Goal: Task Accomplishment & Management: Use online tool/utility

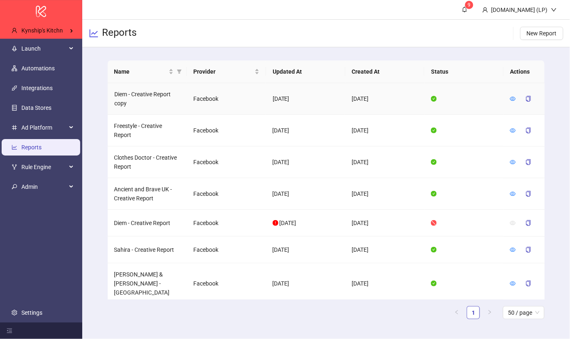
click at [509, 95] on td at bounding box center [523, 99] width 41 height 32
click at [510, 96] on icon "eye" at bounding box center [513, 99] width 6 height 6
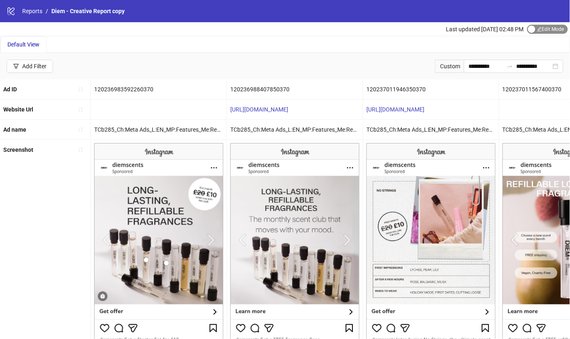
click at [541, 30] on span "Edit Mode Edit Mode" at bounding box center [547, 29] width 41 height 9
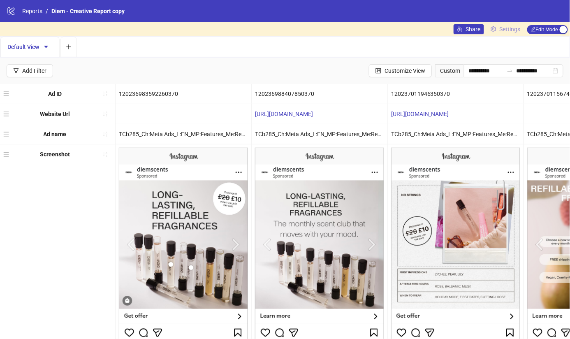
click at [508, 30] on span "Settings" at bounding box center [509, 29] width 21 height 9
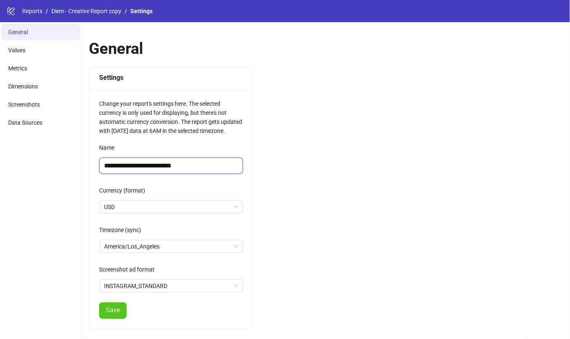
click at [180, 167] on input "**********" at bounding box center [171, 165] width 144 height 16
type input "**********"
click at [112, 312] on span "Save" at bounding box center [113, 309] width 14 height 7
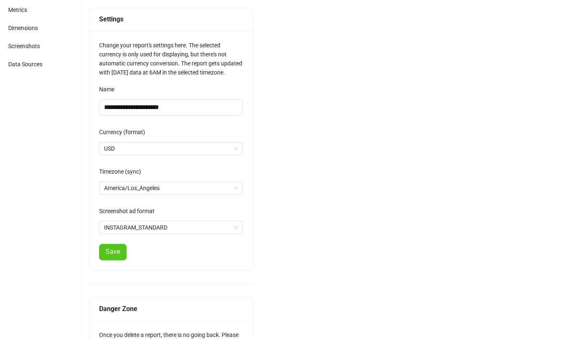
scroll to position [102, 0]
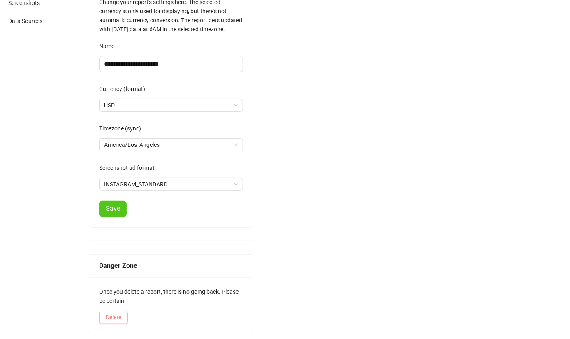
click at [119, 320] on button "Delete" at bounding box center [113, 317] width 29 height 13
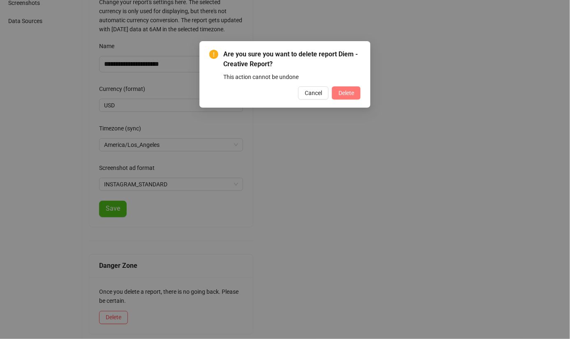
click at [350, 90] on span "Delete" at bounding box center [346, 93] width 16 height 7
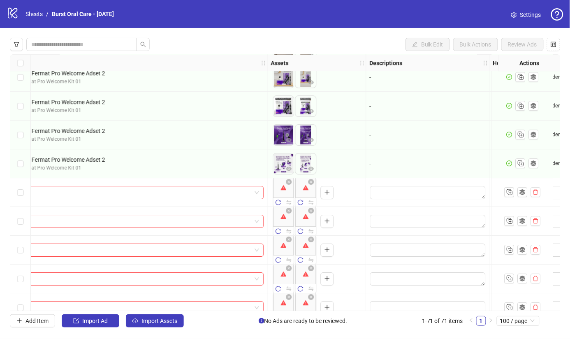
scroll to position [670, 372]
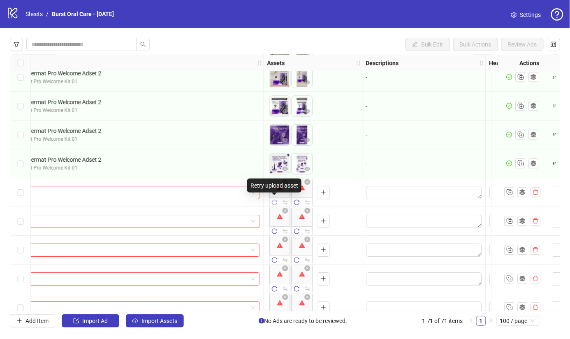
click at [276, 203] on icon "reload" at bounding box center [274, 202] width 5 height 5
click at [296, 205] on span "button" at bounding box center [297, 202] width 6 height 7
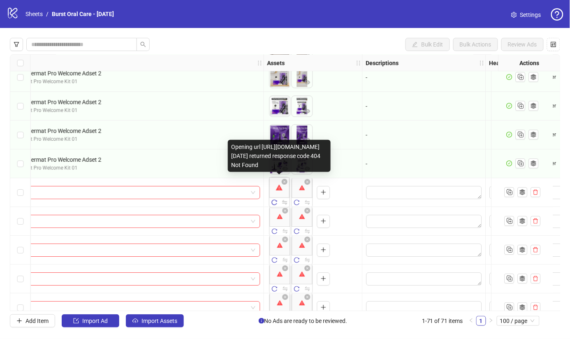
drag, startPoint x: 271, startPoint y: 166, endPoint x: 256, endPoint y: 130, distance: 38.7
click at [256, 140] on div "Opening url https://dl.dropboxusercontent.com/1/view/6zd3pa80s9f4914/Influencer…" at bounding box center [279, 156] width 103 height 32
drag, startPoint x: 232, startPoint y: 65, endPoint x: 256, endPoint y: 132, distance: 70.7
click at [256, 140] on div "Opening url https://dl.dropboxusercontent.com/1/view/6zd3pa80s9f4914/Influencer…" at bounding box center [279, 156] width 103 height 32
drag, startPoint x: 259, startPoint y: 166, endPoint x: 246, endPoint y: 163, distance: 13.6
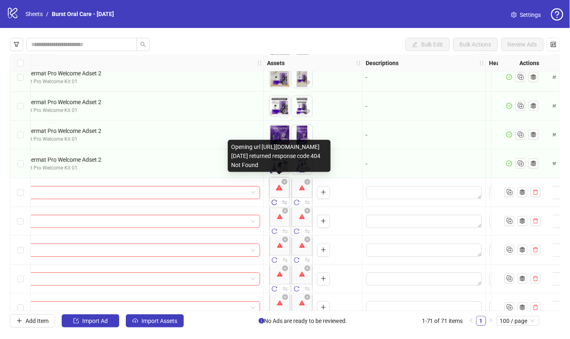
click at [246, 163] on div "Opening url https://dl.dropboxusercontent.com/1/view/6zd3pa80s9f4914/Influencer…" at bounding box center [279, 156] width 103 height 32
drag, startPoint x: 251, startPoint y: 166, endPoint x: 230, endPoint y: 109, distance: 60.6
click at [230, 140] on div "Opening url https://dl.dropboxusercontent.com/1/view/6zd3pa80s9f4914/Influencer…" at bounding box center [279, 156] width 103 height 32
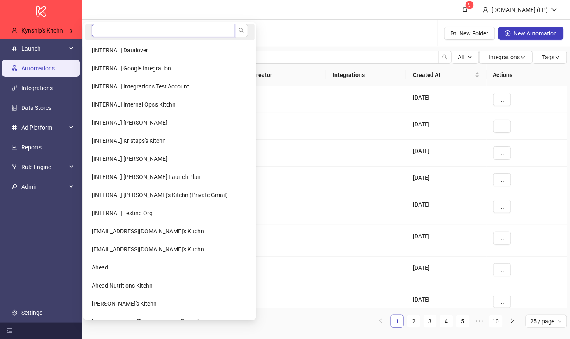
click at [105, 27] on input "search" at bounding box center [163, 30] width 143 height 13
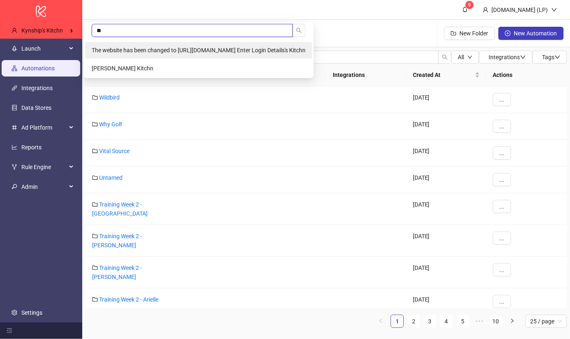
type input "*"
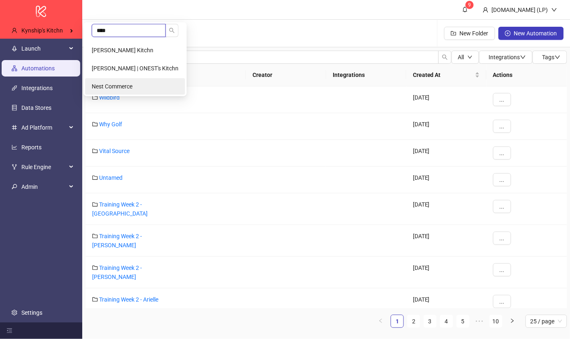
type input "****"
click at [127, 83] on span "Nest Commerce" at bounding box center [112, 86] width 41 height 7
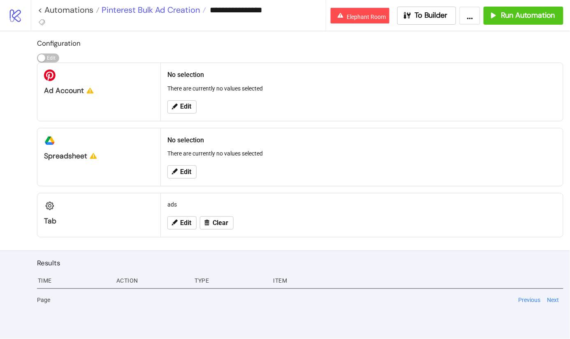
click at [174, 14] on span "Pinterest Bulk Ad Creation" at bounding box center [149, 10] width 100 height 11
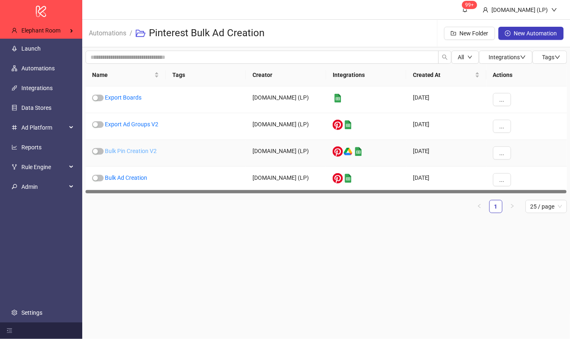
click at [148, 150] on link "Bulk Pin Creation V2" at bounding box center [131, 151] width 52 height 7
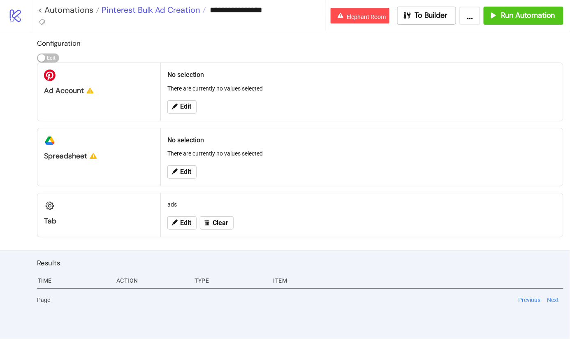
type input "**********"
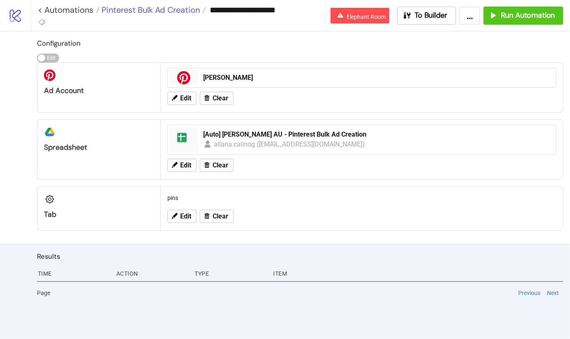
click at [153, 8] on span "Pinterest Bulk Ad Creation" at bounding box center [149, 10] width 100 height 11
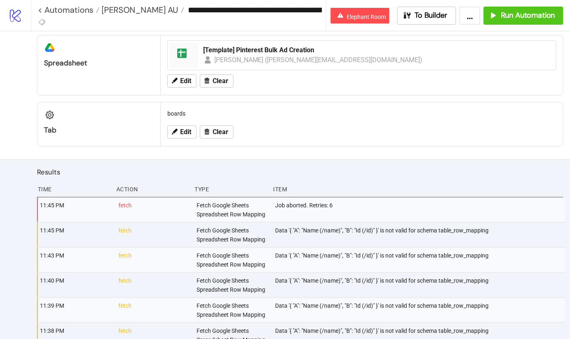
scroll to position [85, 0]
click at [289, 46] on div "[Template] Pinterest Bulk Ad Creation" at bounding box center [377, 49] width 348 height 9
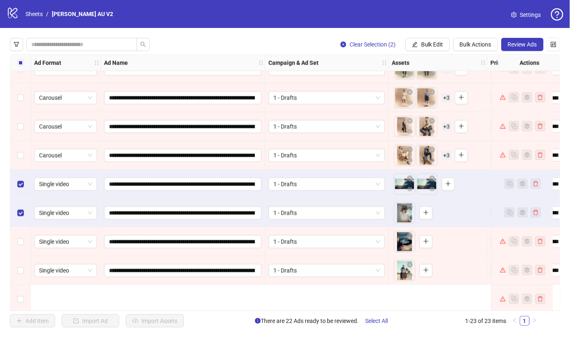
scroll to position [425, 0]
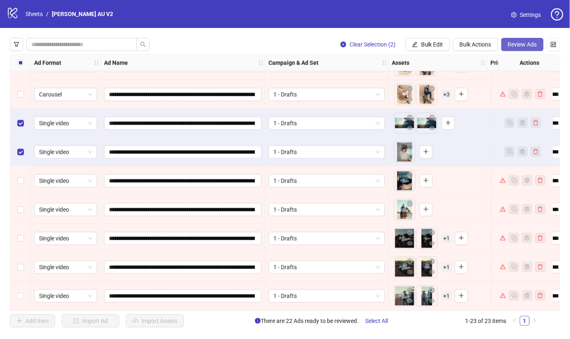
click at [532, 45] on span "Review Ads" at bounding box center [522, 44] width 29 height 7
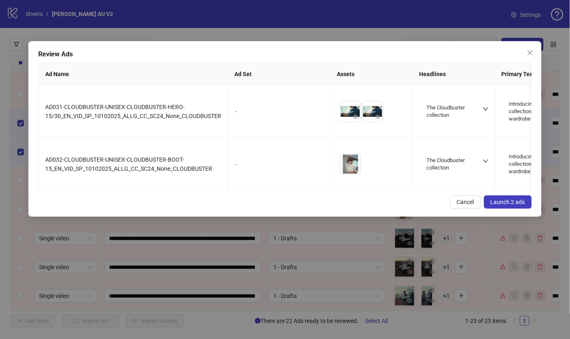
click at [505, 205] on span "Launch 2 ads" at bounding box center [507, 202] width 35 height 7
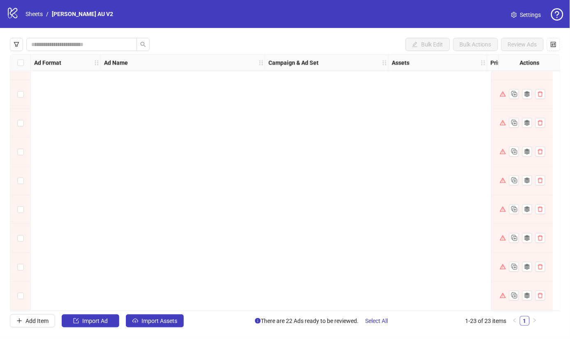
scroll to position [0, 0]
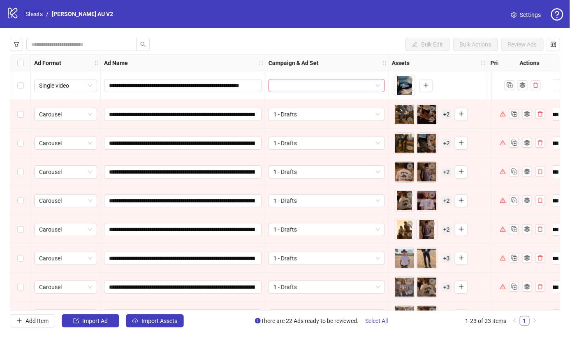
click at [34, 13] on link "Sheets" at bounding box center [34, 13] width 21 height 9
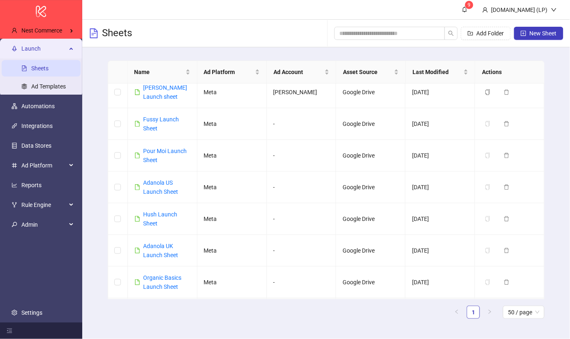
scroll to position [866, 0]
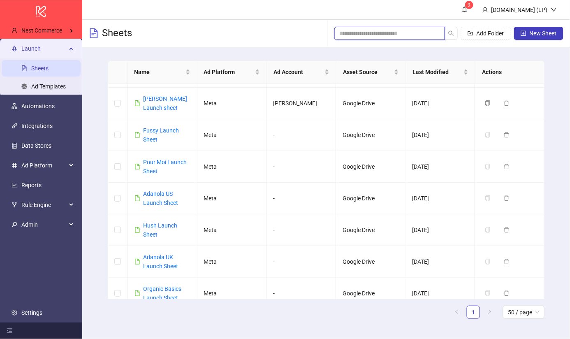
click at [351, 32] on input "search" at bounding box center [386, 33] width 94 height 9
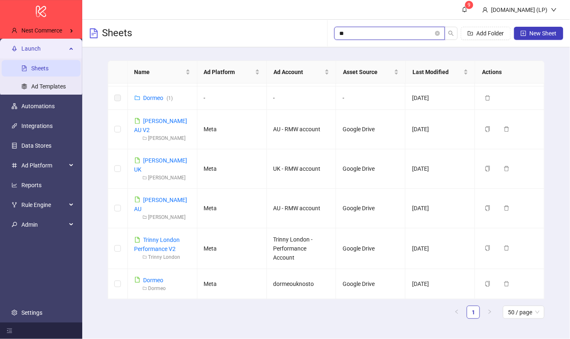
scroll to position [0, 0]
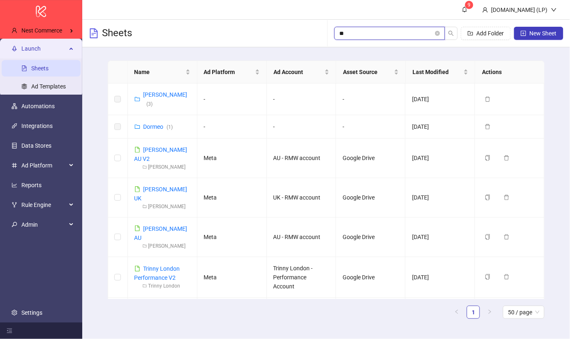
type input "**"
click at [155, 146] on link "[PERSON_NAME] AU V2" at bounding box center [160, 154] width 53 height 16
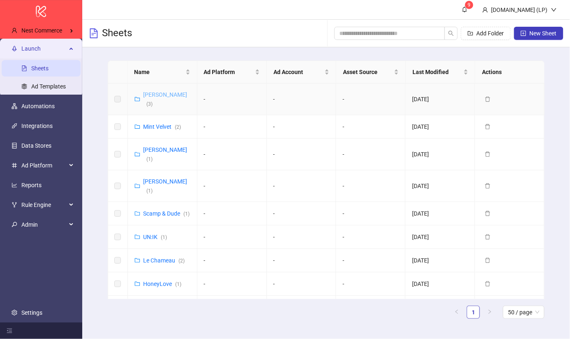
click at [159, 96] on link "RM Williams ( 3 )" at bounding box center [165, 99] width 44 height 16
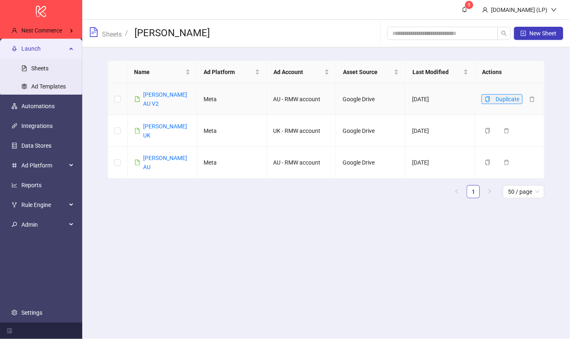
click at [490, 98] on icon "copy" at bounding box center [488, 99] width 6 height 6
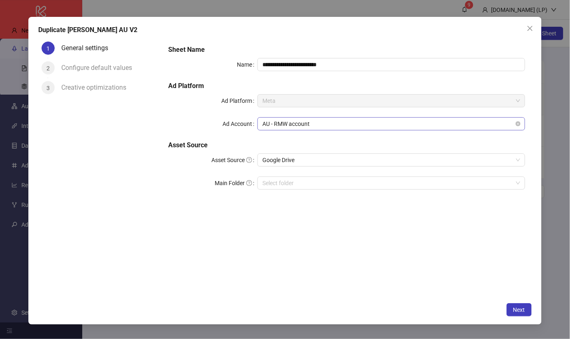
click at [313, 125] on span "AU - RMW account" at bounding box center [391, 124] width 258 height 12
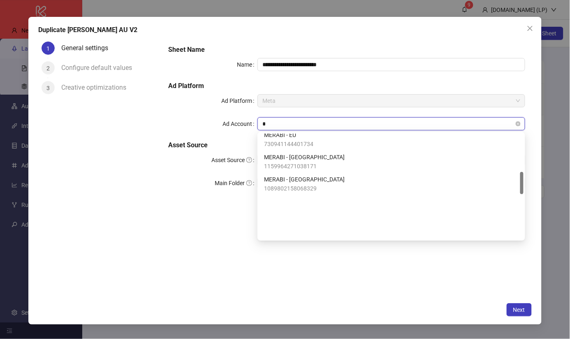
type input "**"
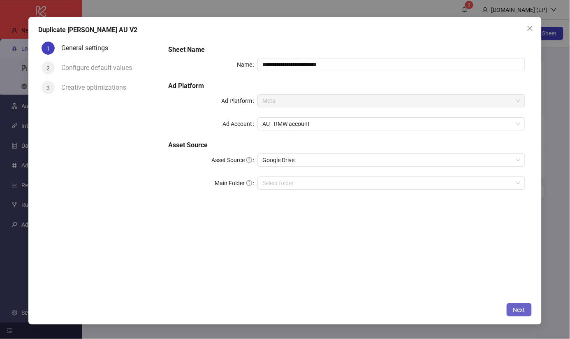
click at [514, 309] on span "Next" at bounding box center [519, 309] width 12 height 7
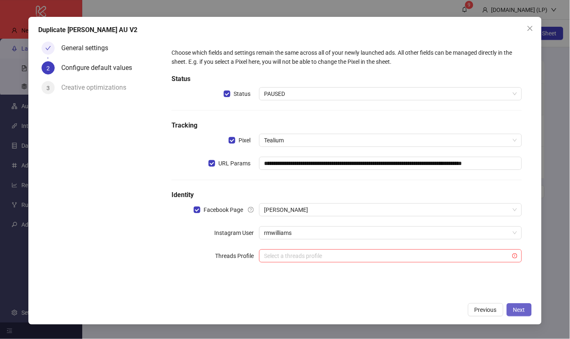
click at [526, 307] on button "Next" at bounding box center [518, 309] width 25 height 13
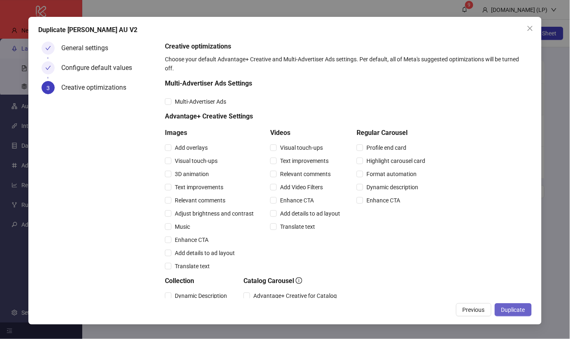
click at [527, 308] on button "Duplicate" at bounding box center [512, 309] width 37 height 13
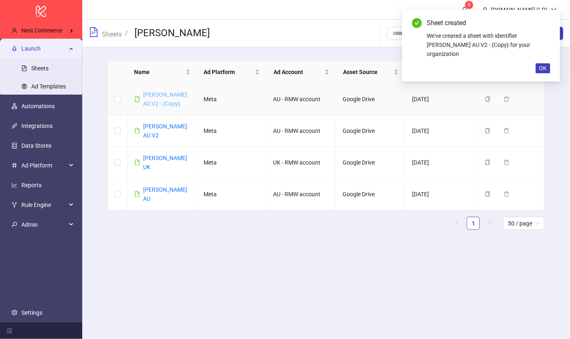
click at [162, 103] on link "RM Williams AU V2 - {Copy}" at bounding box center [165, 99] width 44 height 16
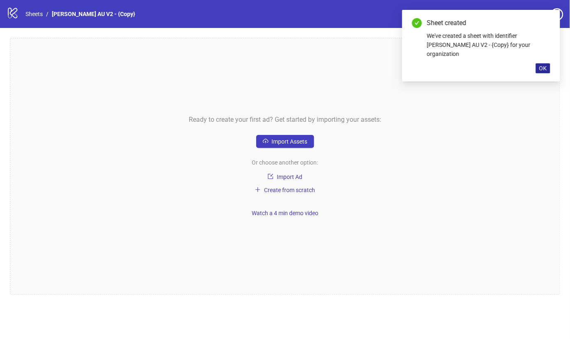
click at [544, 65] on span "OK" at bounding box center [543, 68] width 8 height 7
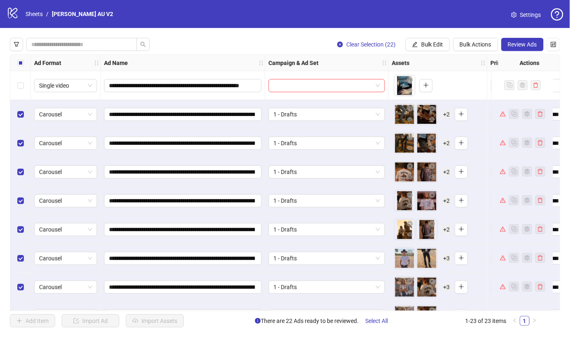
click at [481, 37] on div "**********" at bounding box center [285, 182] width 570 height 309
click at [481, 42] on span "Bulk Actions" at bounding box center [475, 44] width 32 height 7
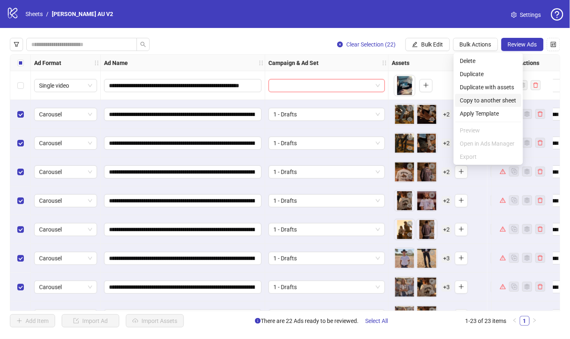
click at [489, 101] on span "Copy to another sheet" at bounding box center [488, 100] width 56 height 9
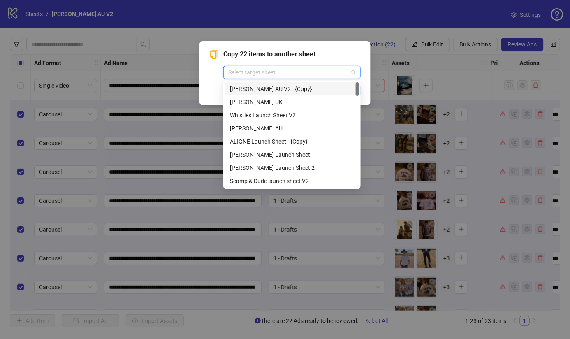
click at [270, 72] on input "search" at bounding box center [288, 72] width 120 height 12
click at [270, 87] on div "RM Williams AU V2 - {Copy}" at bounding box center [292, 88] width 124 height 9
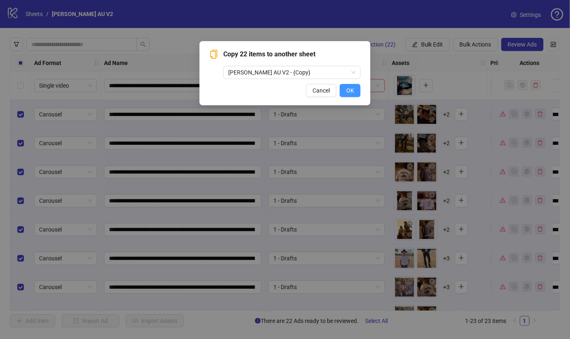
click at [352, 90] on span "OK" at bounding box center [350, 90] width 8 height 7
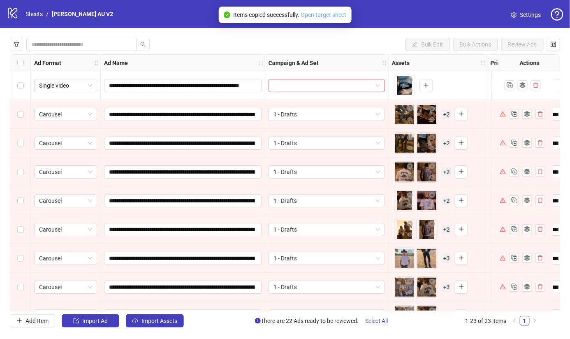
click at [310, 13] on link "Open target sheet" at bounding box center [324, 15] width 46 height 7
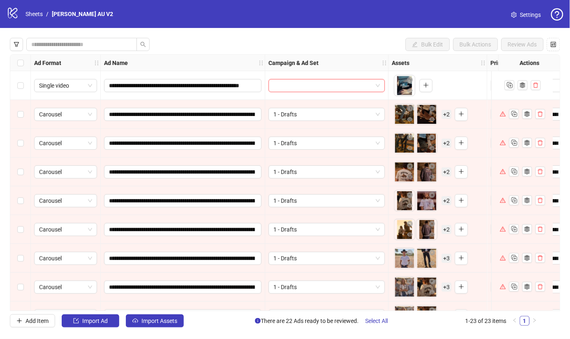
click at [513, 16] on icon "setting" at bounding box center [514, 15] width 6 height 6
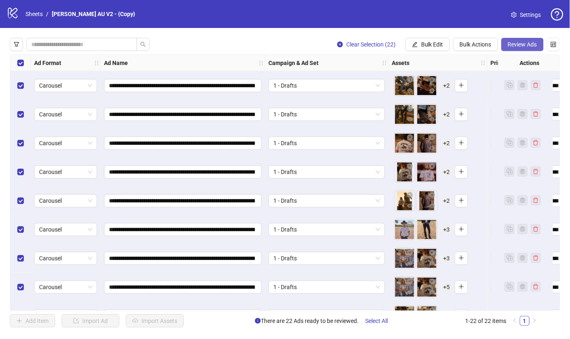
click at [529, 40] on button "Review Ads" at bounding box center [522, 44] width 42 height 13
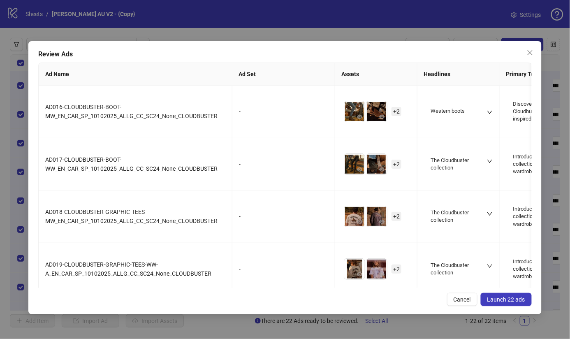
click at [503, 296] on span "Launch 22 ads" at bounding box center [506, 299] width 38 height 7
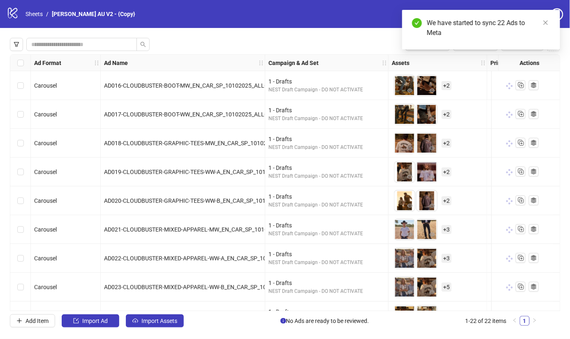
click at [301, 168] on div "1 - Drafts" at bounding box center [326, 167] width 116 height 9
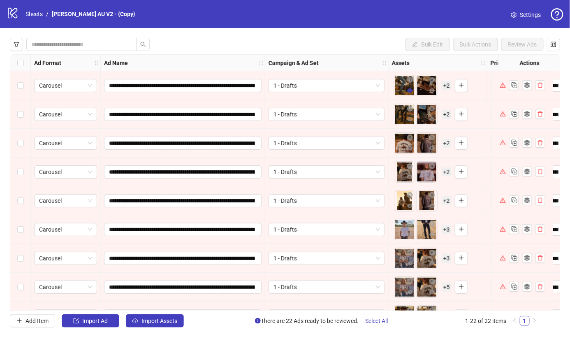
click at [407, 90] on icon "eye" at bounding box center [410, 90] width 6 height 4
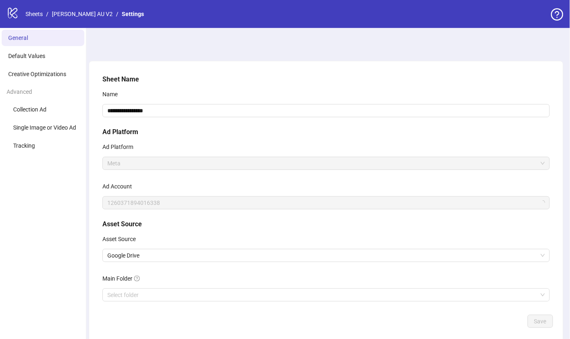
scroll to position [42, 0]
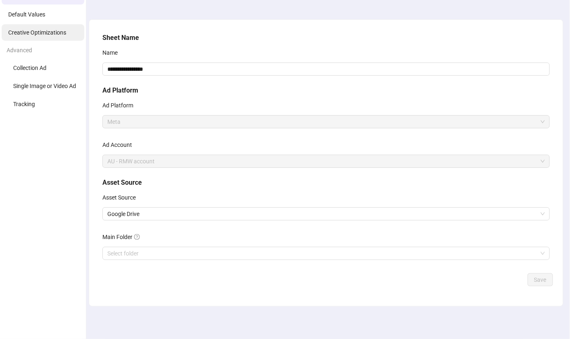
click at [22, 32] on span "Creative Optimizations" at bounding box center [37, 32] width 58 height 7
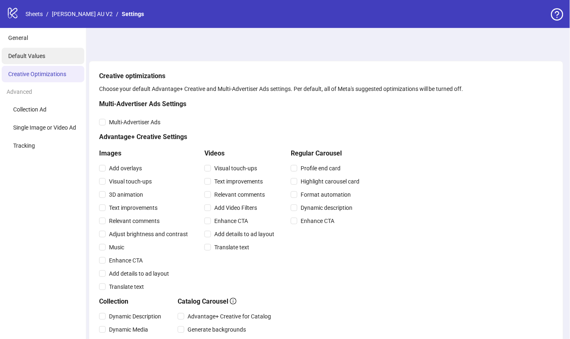
click at [54, 54] on li "Default Values" at bounding box center [43, 56] width 83 height 16
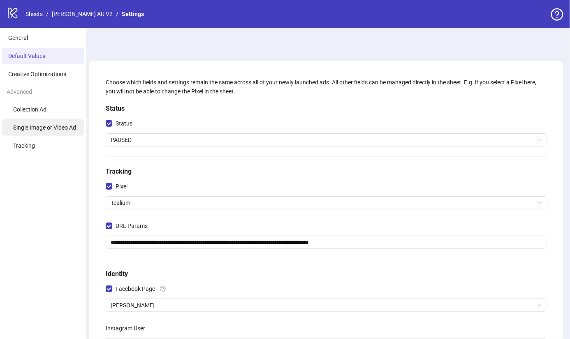
click at [38, 130] on span "Single Image or Video Ad" at bounding box center [44, 127] width 63 height 7
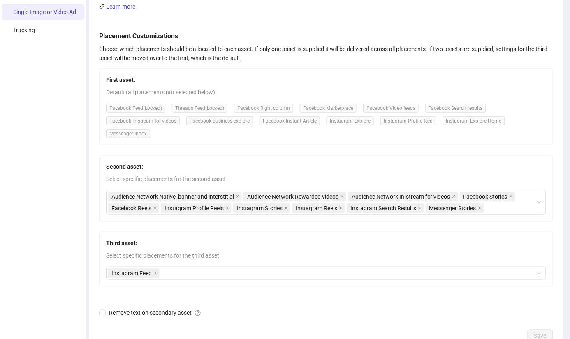
scroll to position [169, 0]
